Goal: Navigation & Orientation: Understand site structure

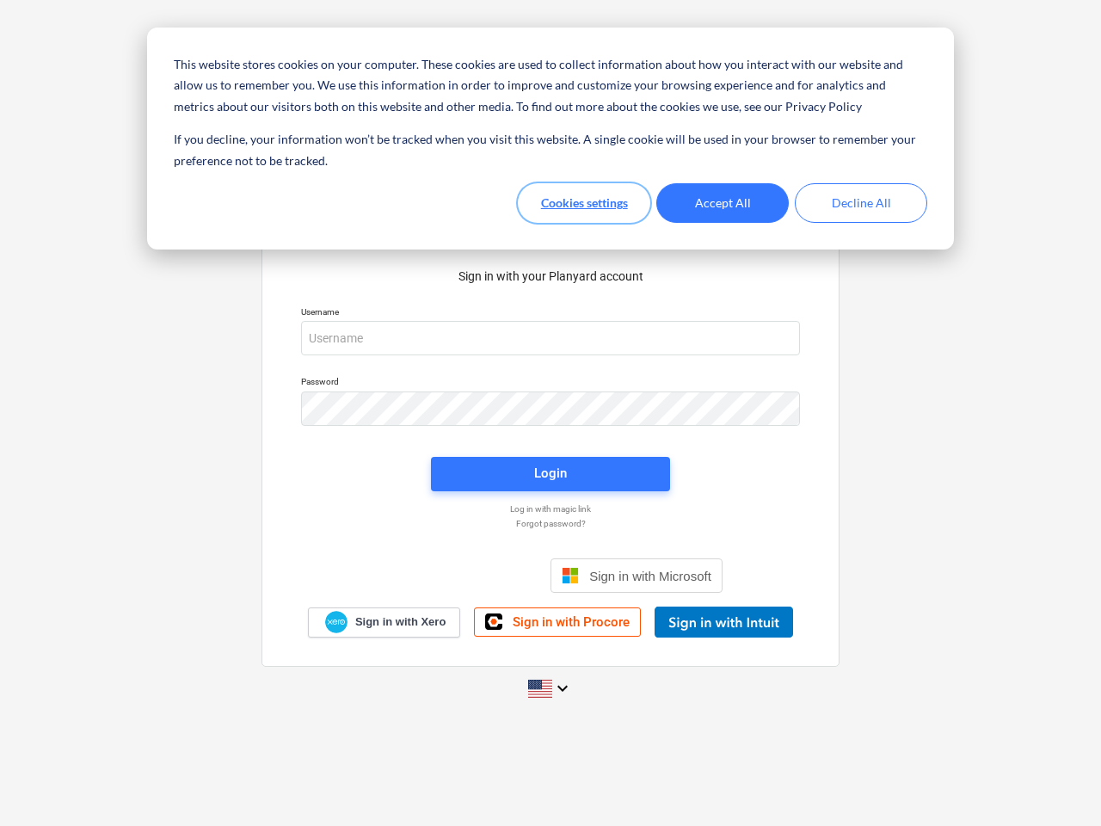
click at [584, 203] on button "Cookies settings" at bounding box center [584, 203] width 132 height 40
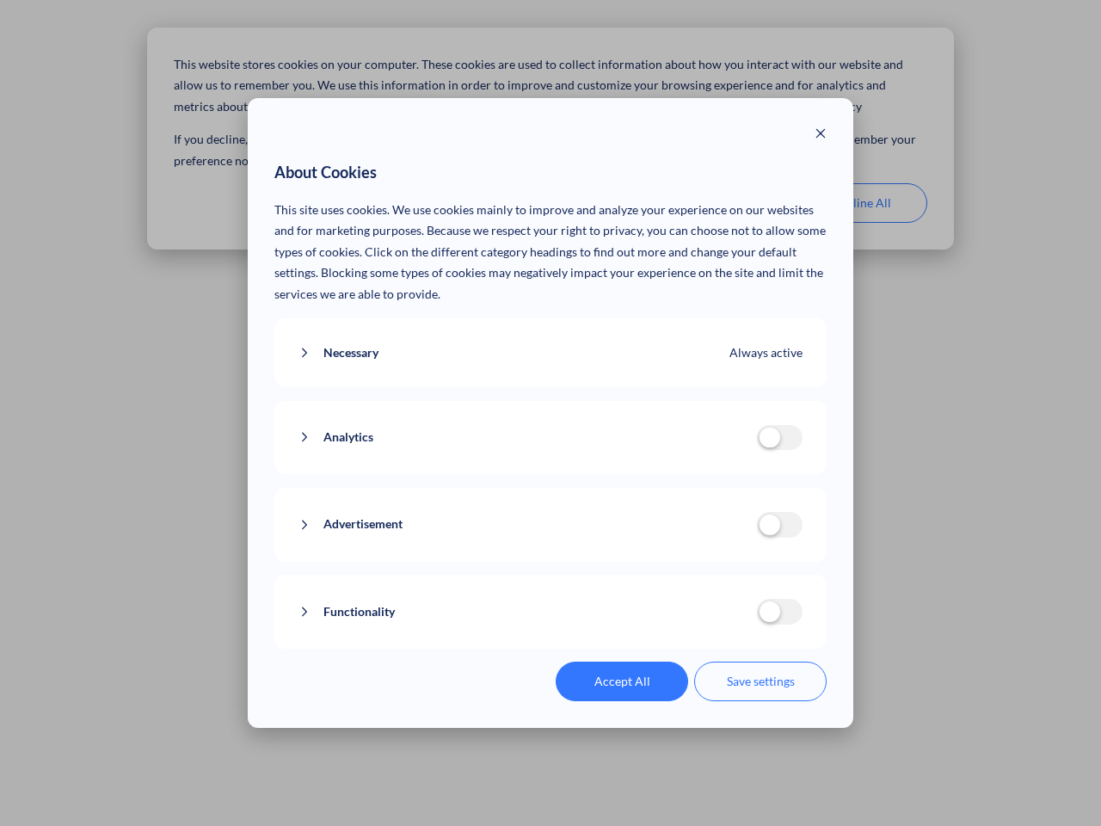
click at [723, 203] on p "This site uses cookies. We use cookies mainly to improve and analyze your exper…" at bounding box center [550, 253] width 553 height 106
click at [861, 203] on div "About Cookies This site uses cookies. We use cookies mainly to improve and anal…" at bounding box center [550, 413] width 1101 height 826
click at [551, 338] on div "Necessary Always active These cookies are necessary for the website to function…" at bounding box center [550, 353] width 553 height 70
click at [551, 409] on div "Analytics analytics cookies disallowed These cookies help us to understand how …" at bounding box center [550, 438] width 553 height 74
click at [551, 474] on div "Analytics analytics cookies disallowed These cookies help us to understand how …" at bounding box center [550, 438] width 553 height 74
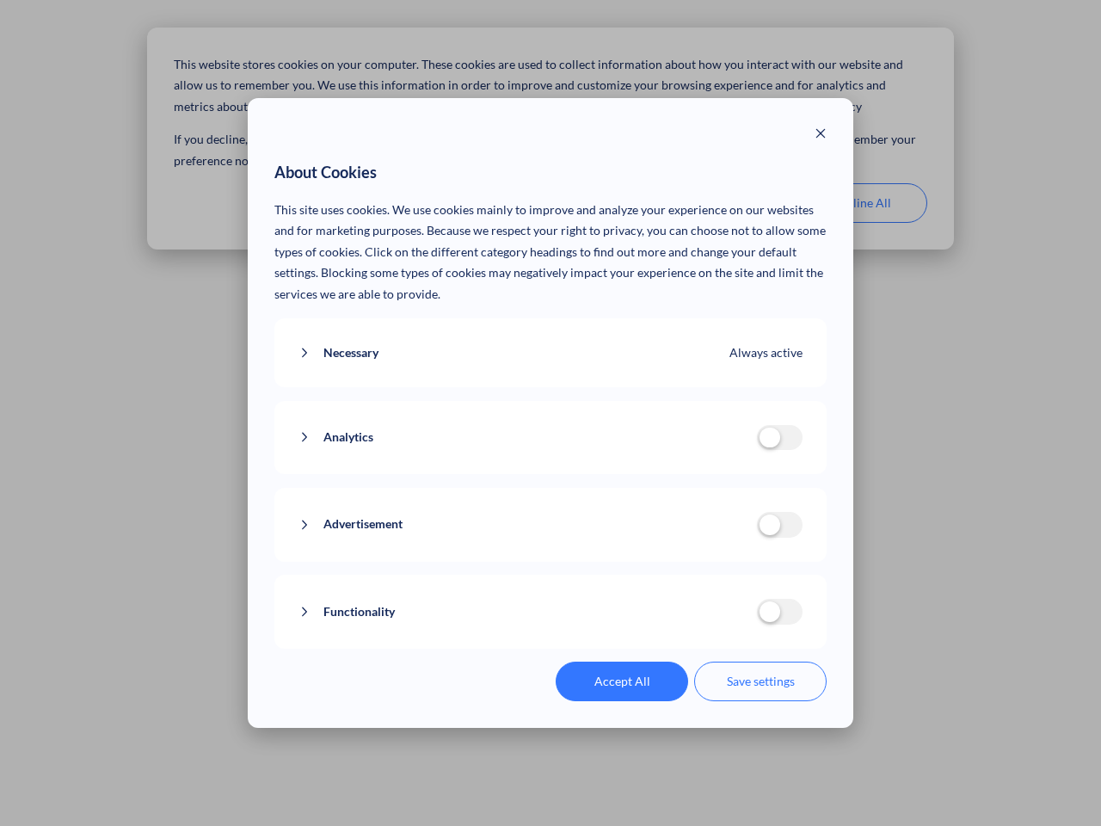
click at [637, 576] on div "Functionality functionality cookies disallowed We use a set of cookies that are…" at bounding box center [550, 612] width 553 height 74
click at [724, 622] on button "Functionality" at bounding box center [528, 612] width 459 height 22
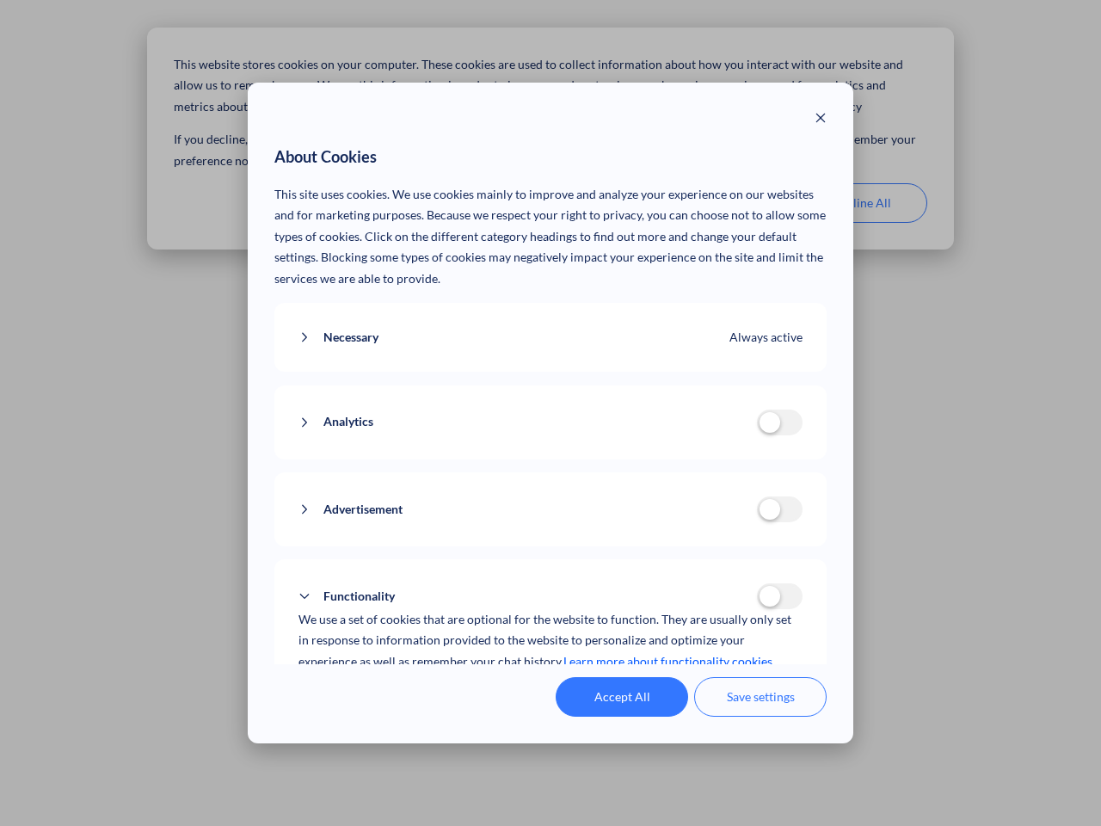
click at [551, 688] on div "Accept All Save settings" at bounding box center [550, 697] width 553 height 40
